Goal: Task Accomplishment & Management: Complete application form

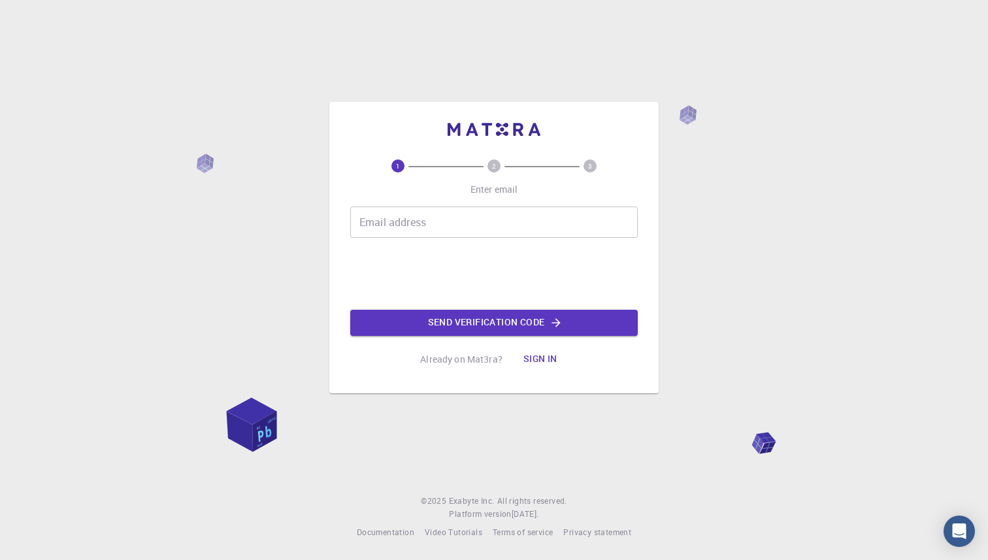
click at [379, 224] on input "Email address" at bounding box center [494, 221] width 288 height 31
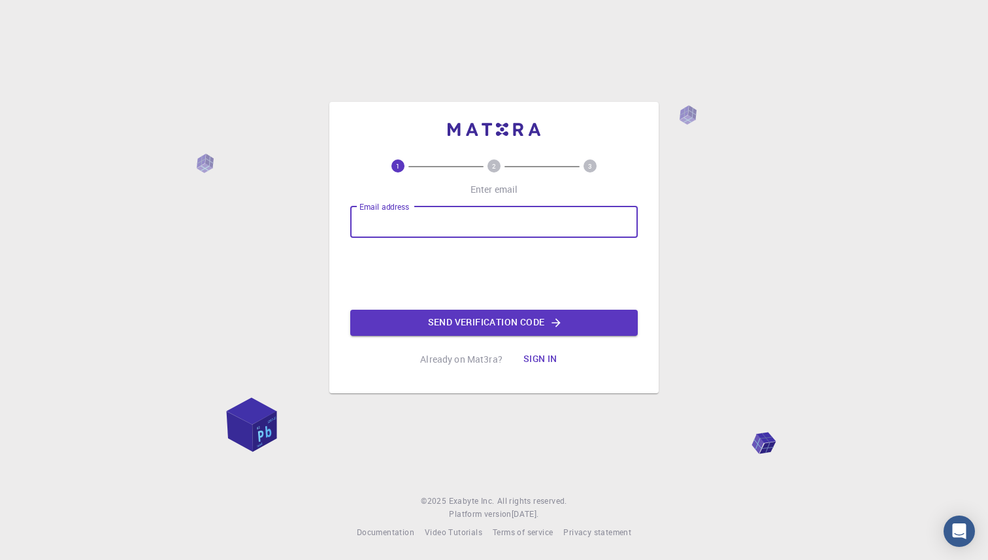
type input "[EMAIL_ADDRESS][DOMAIN_NAME]"
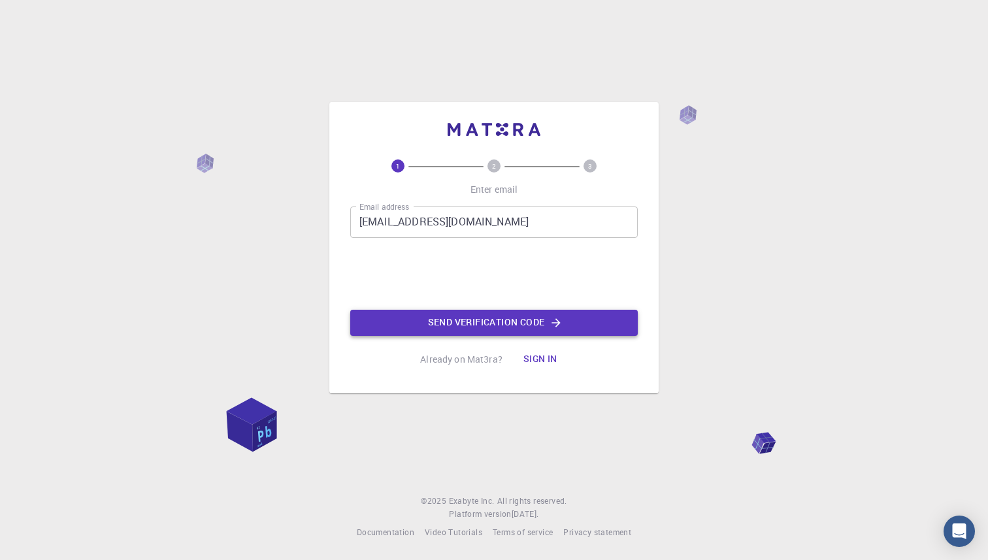
click at [412, 322] on button "Send verification code" at bounding box center [494, 323] width 288 height 26
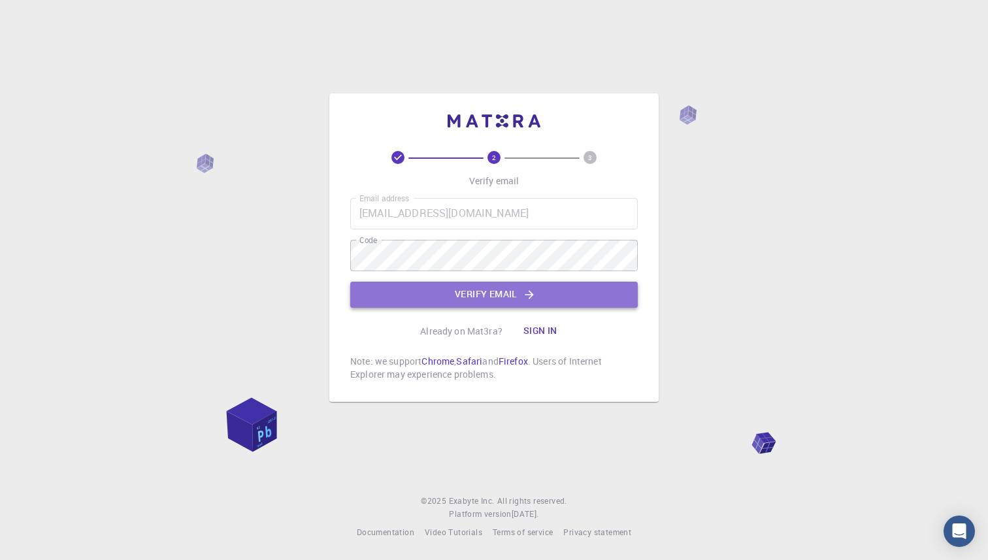
click at [506, 293] on button "Verify email" at bounding box center [494, 295] width 288 height 26
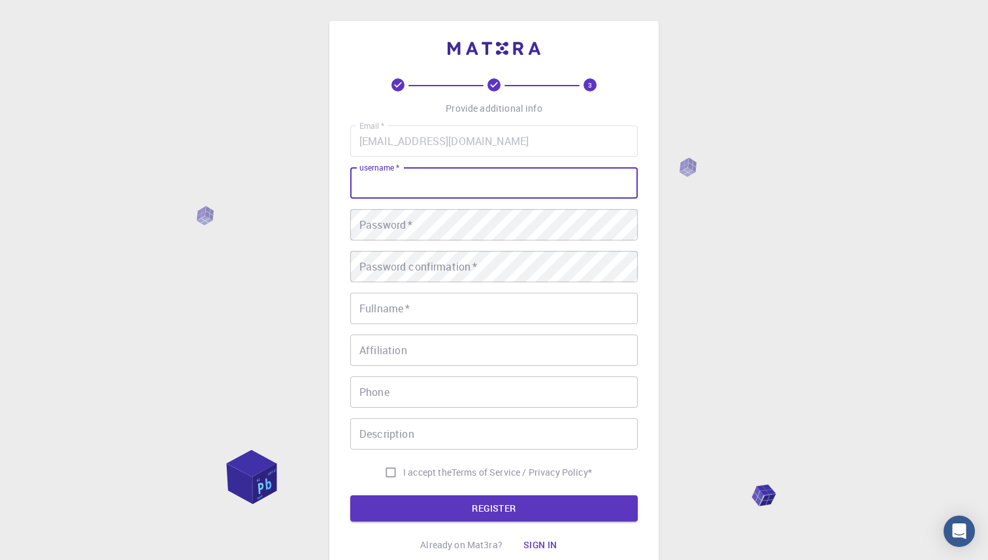
click at [408, 188] on input "username   *" at bounding box center [494, 182] width 288 height 31
type input "stephvz1025"
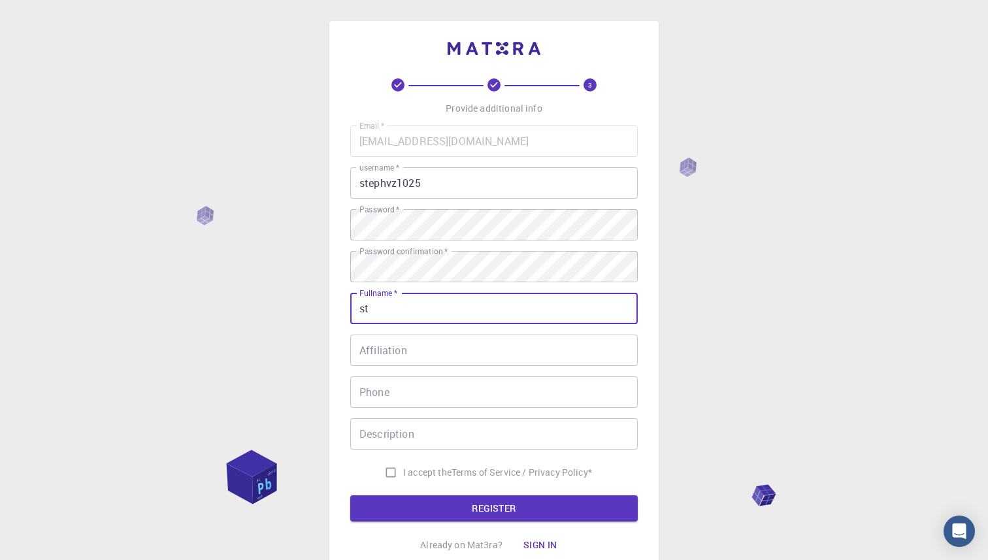
type input "[PERSON_NAME]"
type input "6315080008"
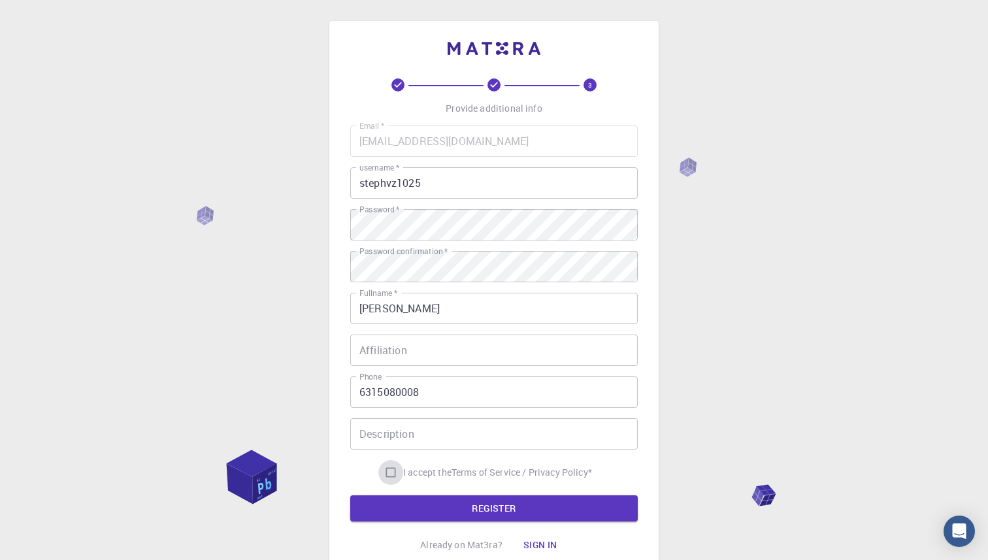
click at [386, 474] on input "I accept the Terms of Service / Privacy Policy *" at bounding box center [390, 472] width 25 height 25
checkbox input "true"
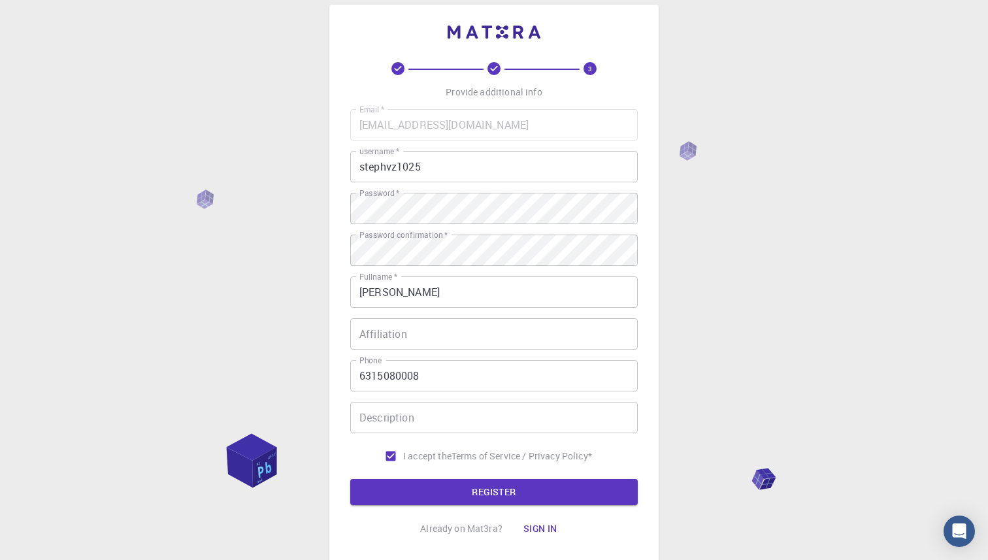
scroll to position [20, 0]
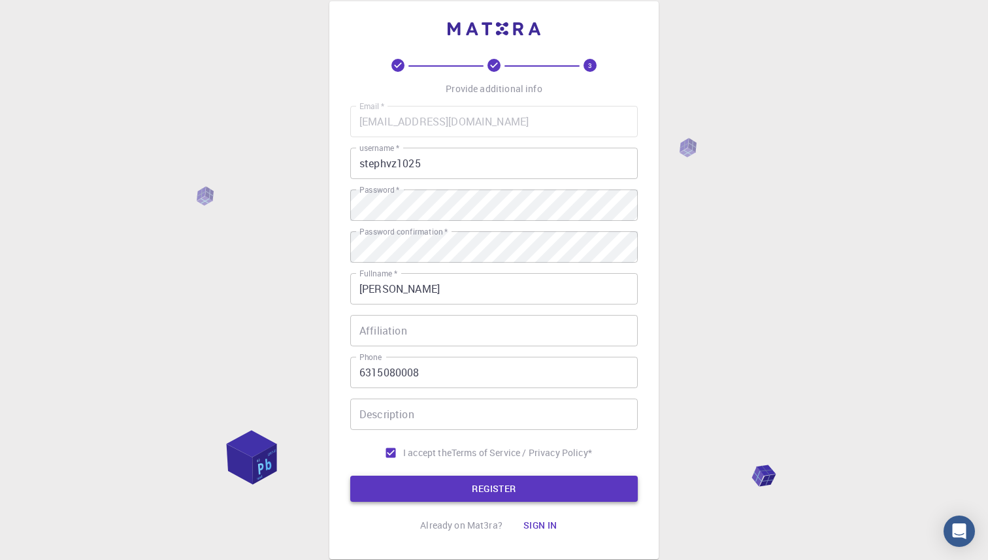
click at [395, 481] on button "REGISTER" at bounding box center [494, 489] width 288 height 26
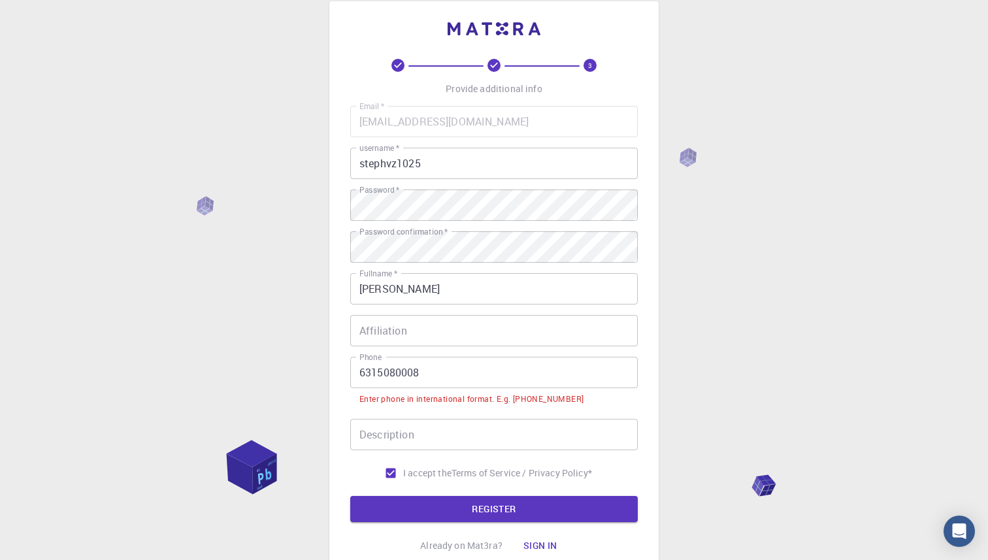
click at [422, 370] on input "6315080008" at bounding box center [494, 372] width 288 height 31
click at [258, 352] on div "3 Provide additional info Email   * [EMAIL_ADDRESS][DOMAIN_NAME] Email   * user…" at bounding box center [494, 322] width 988 height 685
click at [354, 370] on input "6315080008" at bounding box center [494, 372] width 288 height 31
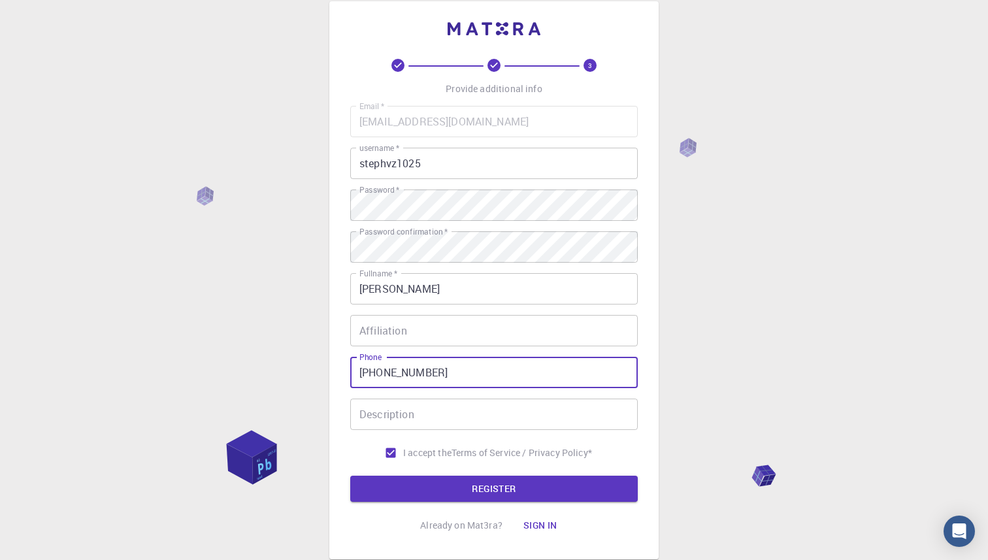
type input "[PHONE_NUMBER]"
click at [280, 352] on div "3 Provide additional info Email   * [EMAIL_ADDRESS][DOMAIN_NAME] Email   * user…" at bounding box center [494, 312] width 988 height 665
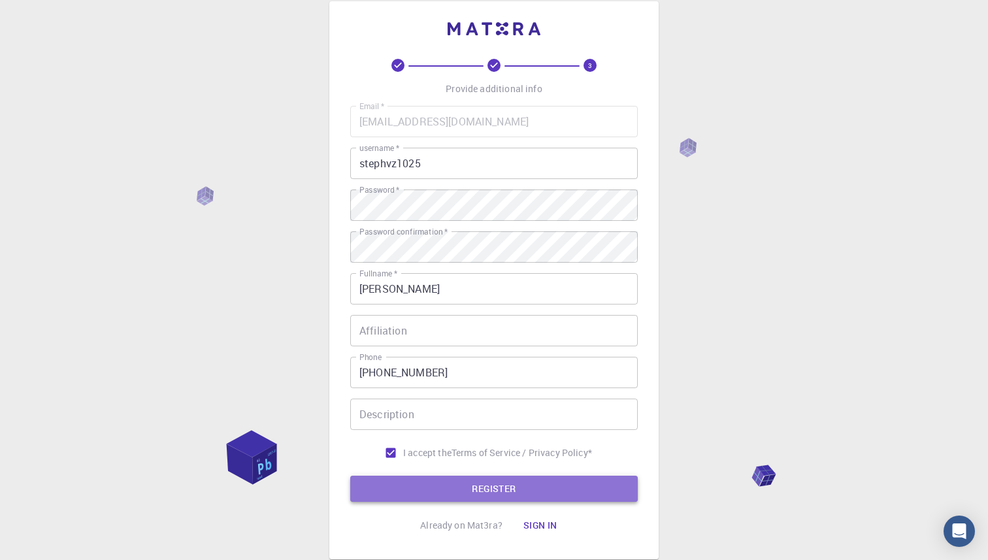
click at [372, 480] on button "REGISTER" at bounding box center [494, 489] width 288 height 26
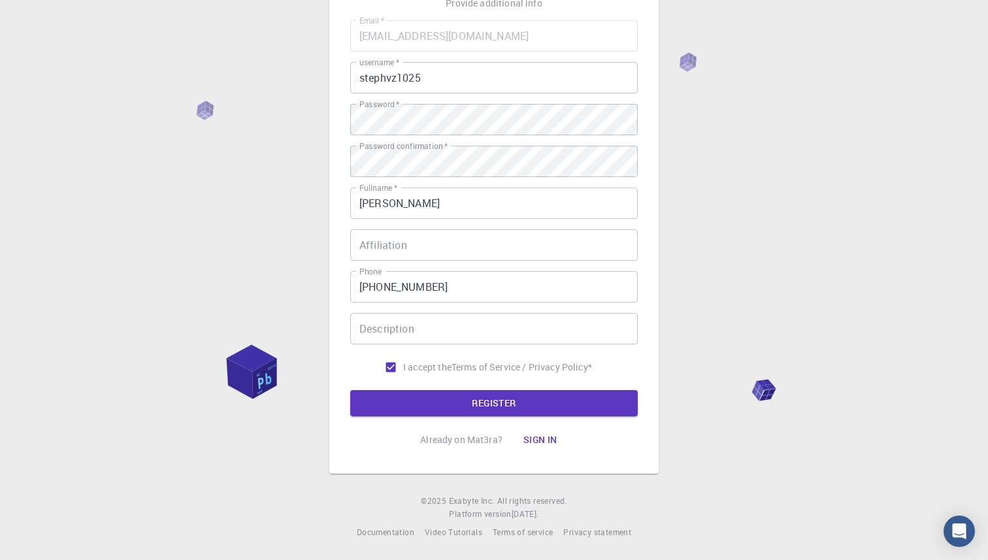
scroll to position [99, 0]
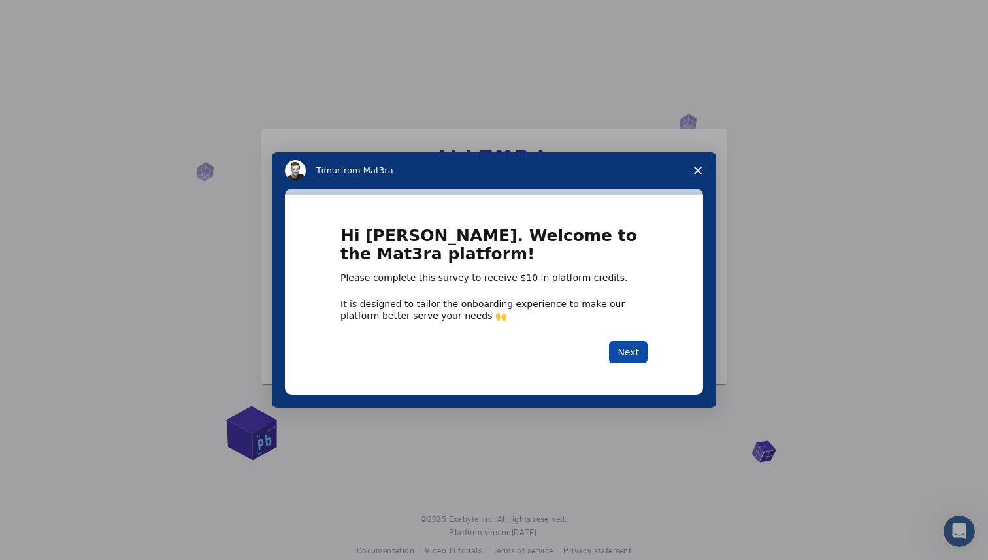
click at [626, 357] on button "Next" at bounding box center [628, 352] width 39 height 22
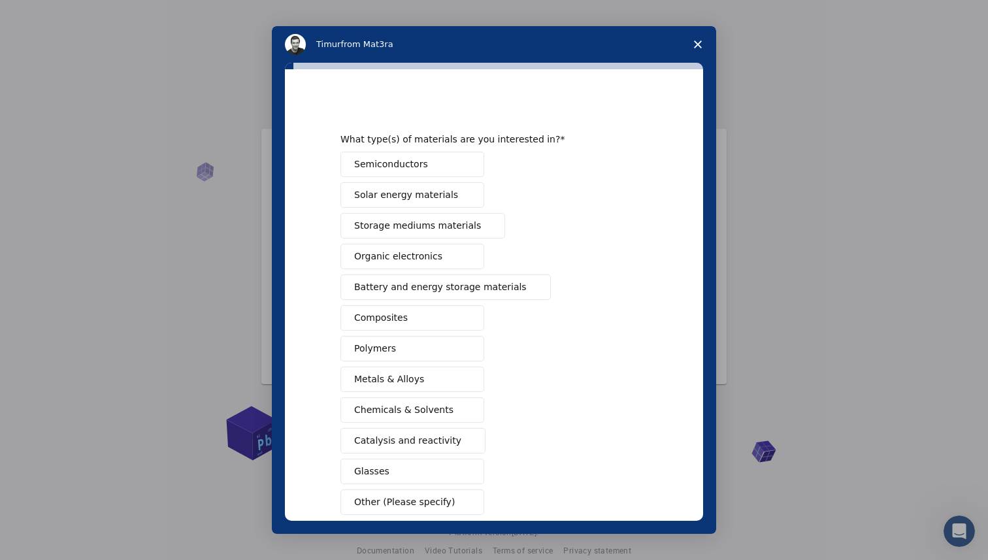
click at [791, 216] on div "Intercom messenger" at bounding box center [494, 280] width 988 height 560
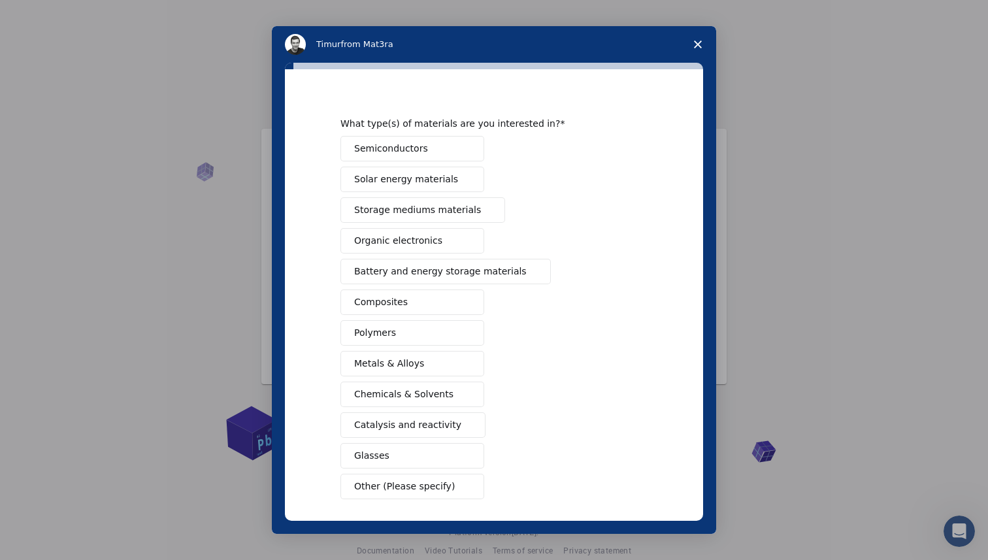
click at [398, 335] on button "Polymers" at bounding box center [412, 332] width 144 height 25
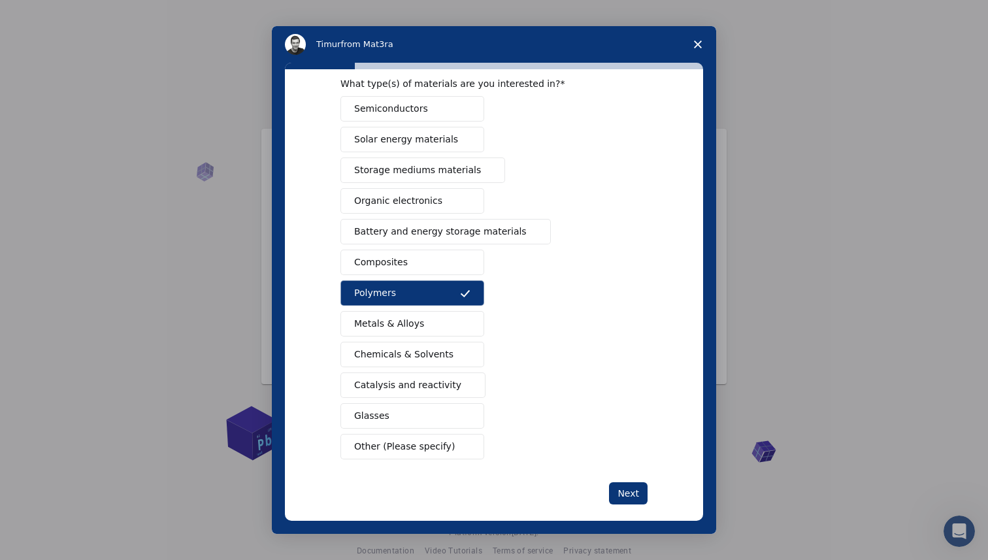
scroll to position [58, 0]
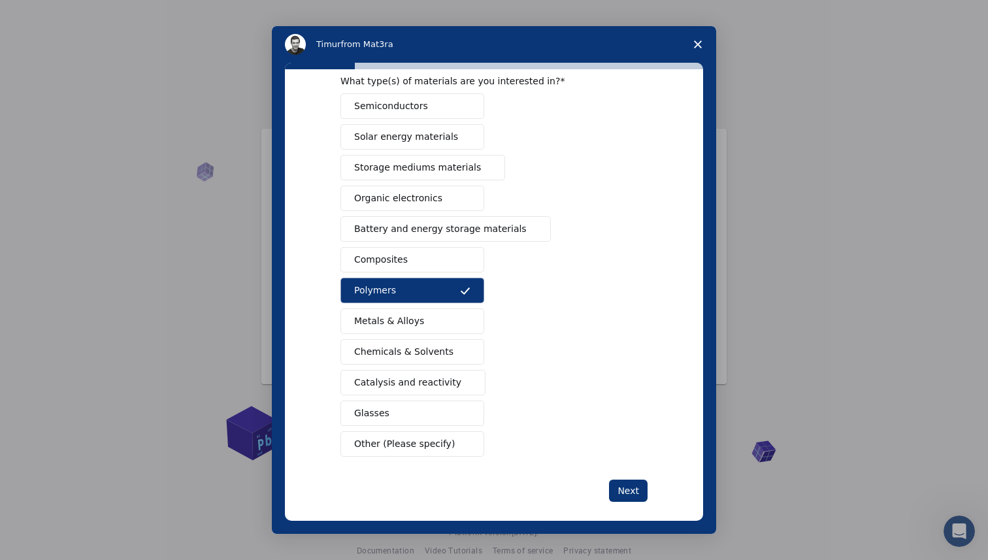
click at [429, 385] on span "Catalysis and reactivity" at bounding box center [407, 383] width 107 height 14
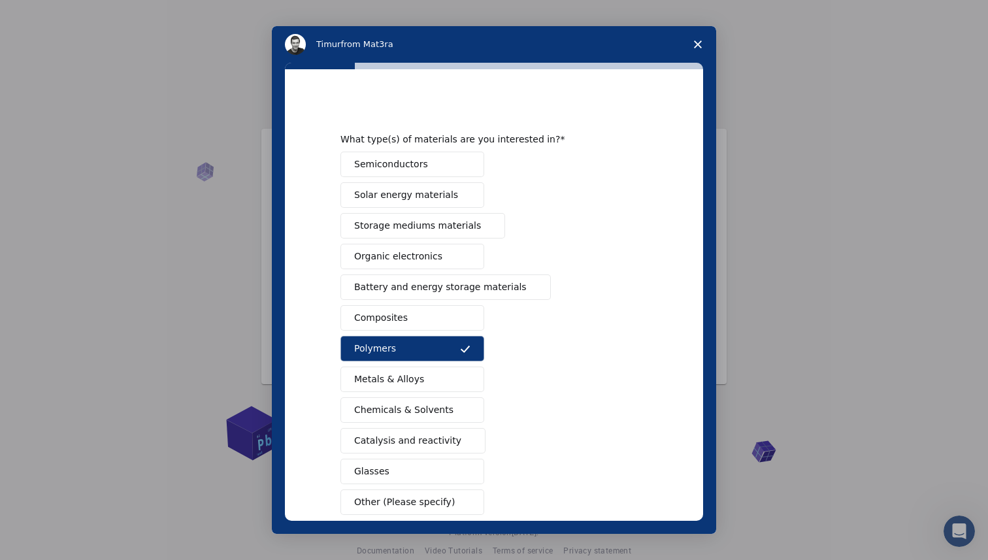
scroll to position [71, 0]
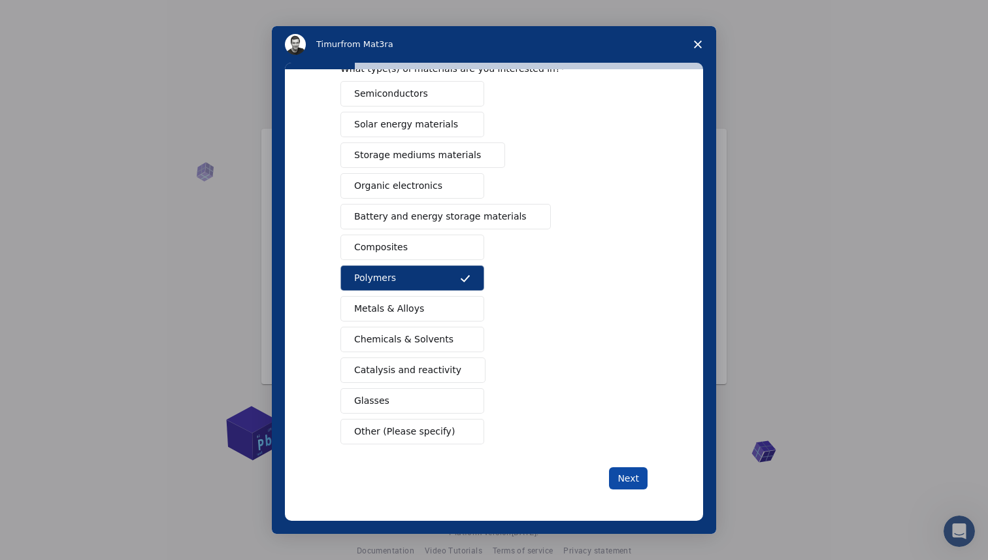
click at [634, 479] on button "Next" at bounding box center [628, 478] width 39 height 22
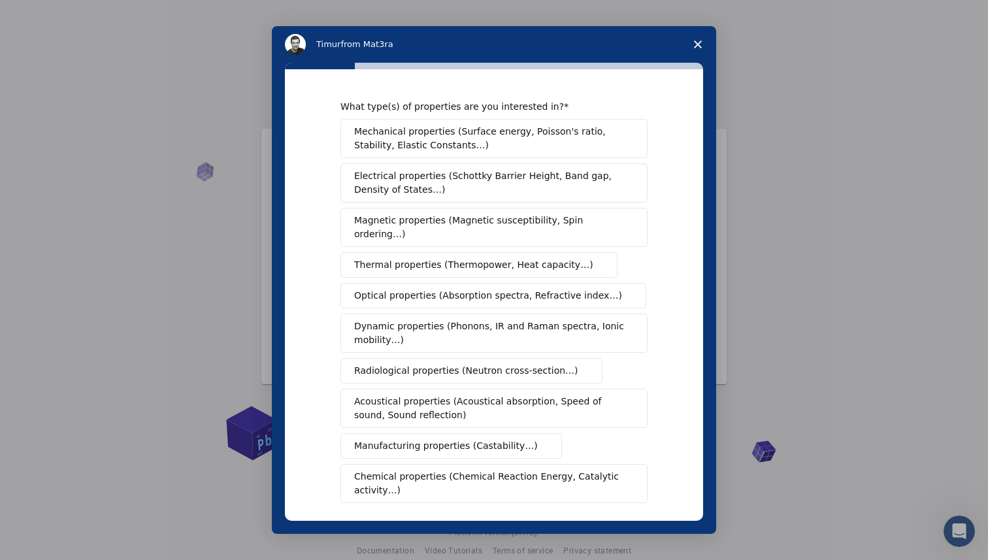
click at [696, 42] on polygon "Close survey" at bounding box center [698, 45] width 8 height 8
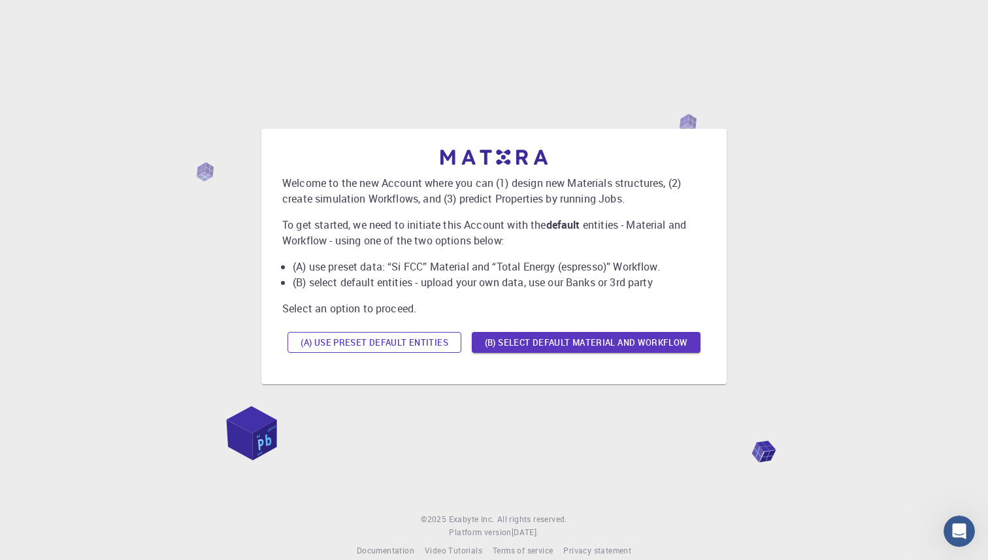
click at [421, 347] on button "(A) Use preset default entities" at bounding box center [375, 342] width 174 height 21
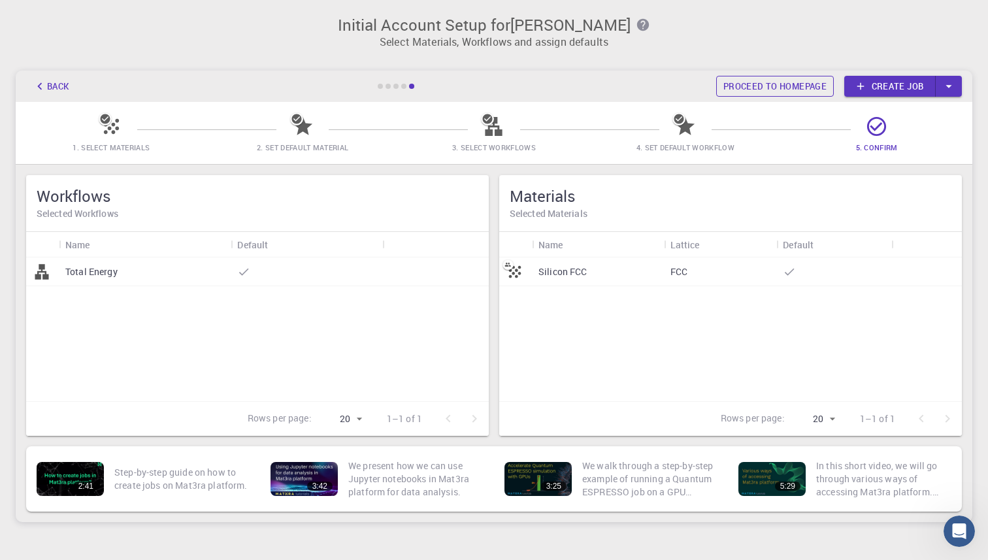
click at [809, 89] on link "Proceed to homepage" at bounding box center [775, 86] width 118 height 21
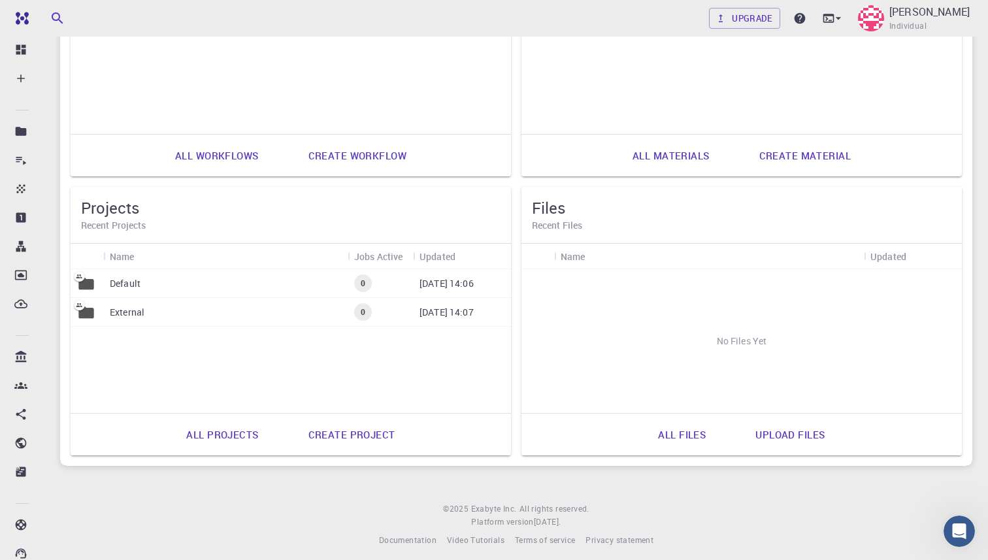
scroll to position [527, 0]
